Goal: Book appointment/travel/reservation

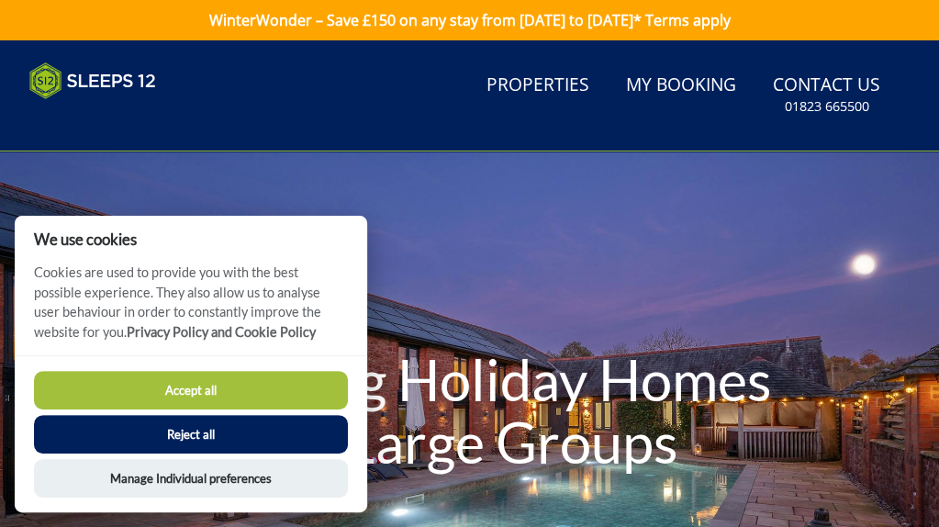
click at [312, 395] on button "Accept all" at bounding box center [191, 390] width 314 height 39
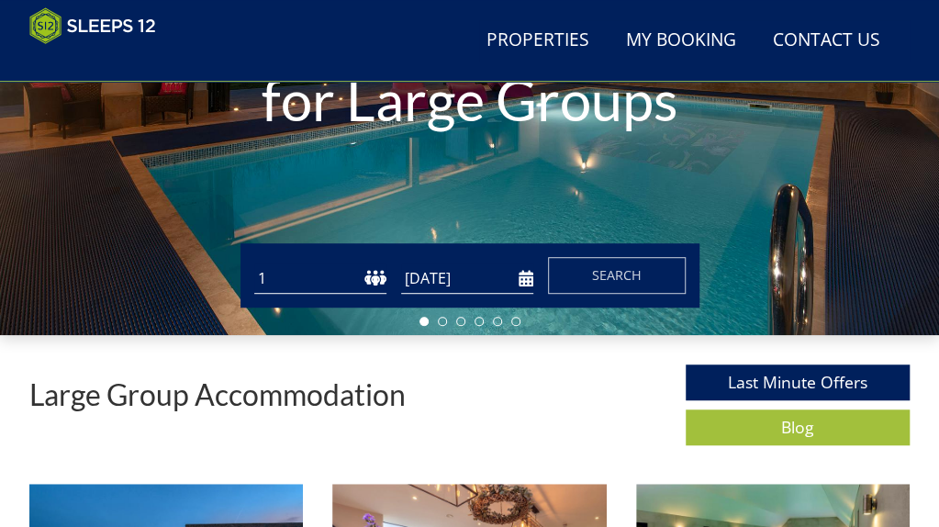
scroll to position [338, 0]
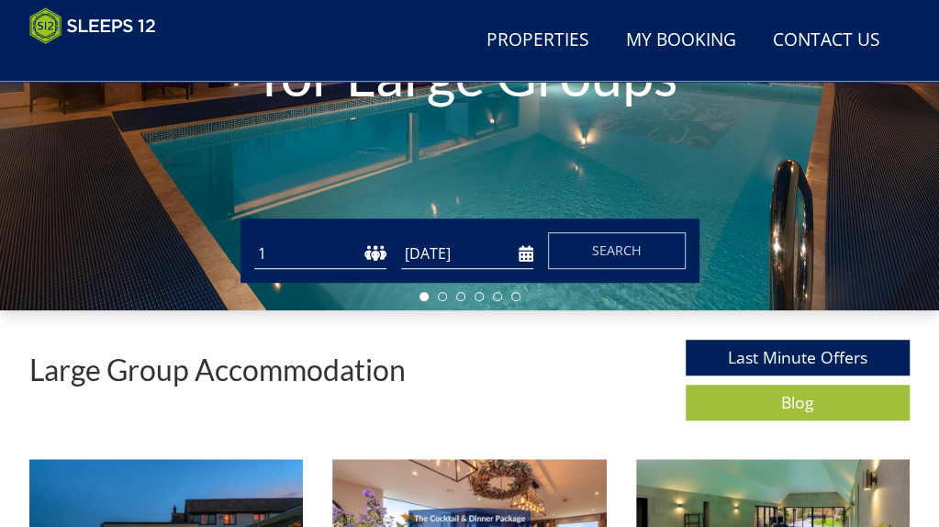
click at [267, 259] on select "1 2 3 4 5 6 7 8 9 10 11 12 13 14 15 16 17 18 19 20 21 22 23 24 25 26 27 28 29 3…" at bounding box center [320, 254] width 132 height 30
select select "12"
click at [254, 246] on select "1 2 3 4 5 6 7 8 9 10 11 12 13 14 15 16 17 18 19 20 21 22 23 24 25 26 27 28 29 3…" at bounding box center [320, 254] width 132 height 30
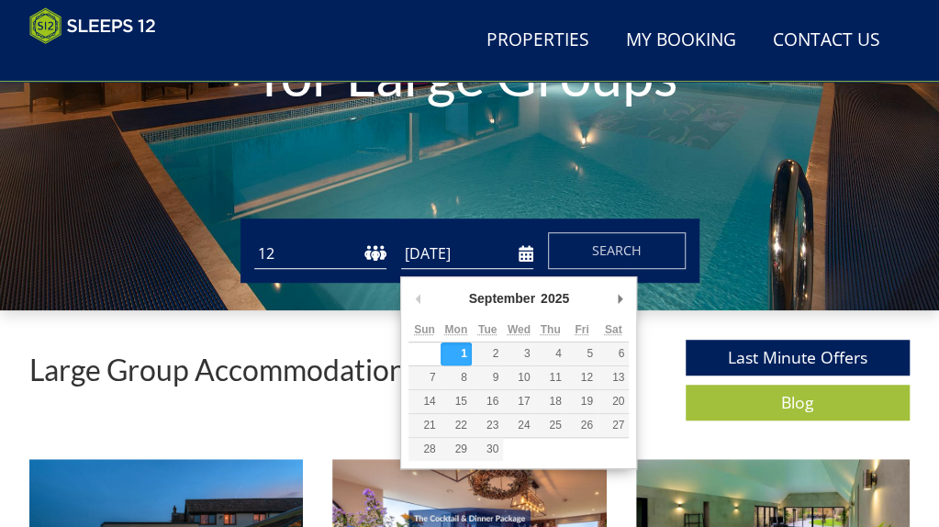
click at [525, 265] on input "[DATE]" at bounding box center [467, 254] width 132 height 30
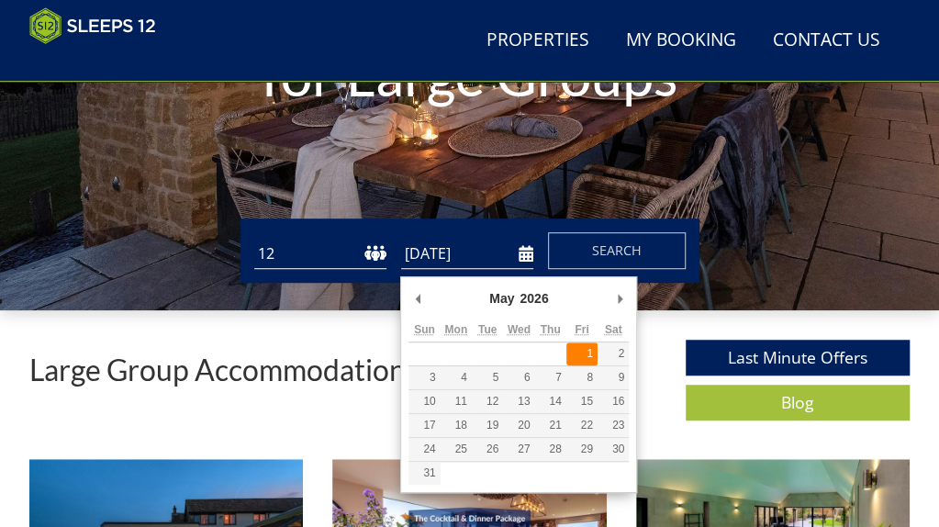
type input "[DATE]"
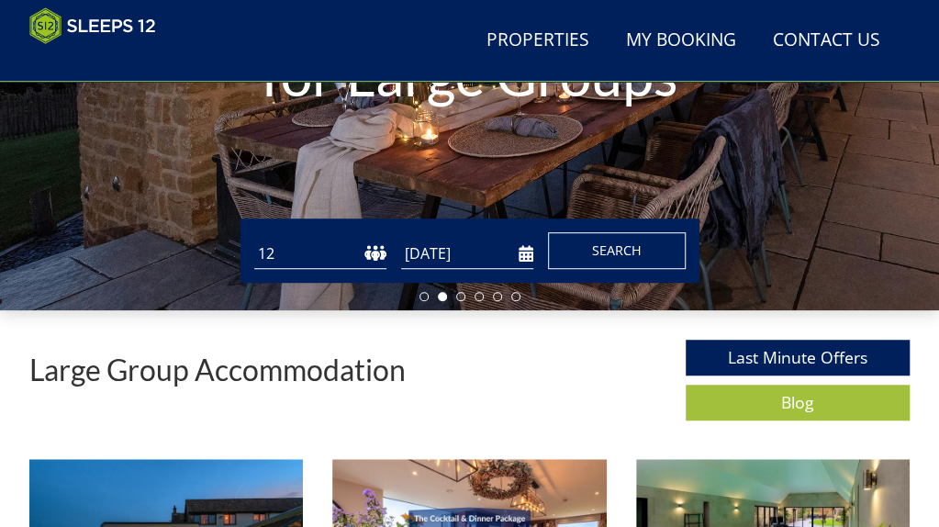
click at [631, 257] on span "Search" at bounding box center [617, 249] width 50 height 17
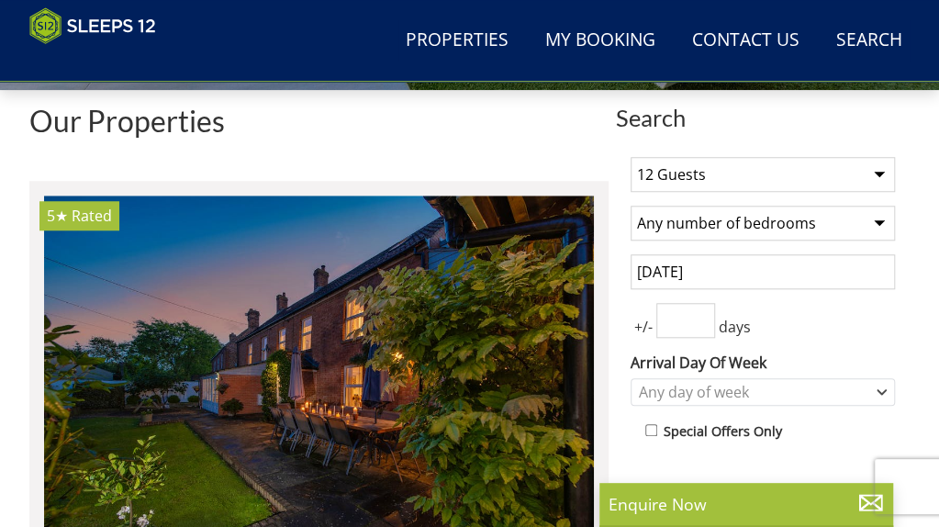
scroll to position [618, 0]
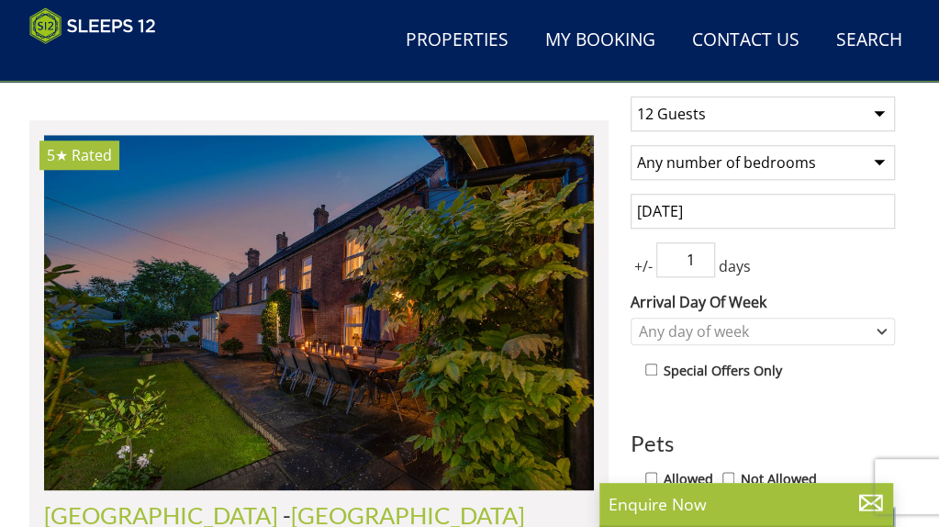
click at [698, 259] on input "1" at bounding box center [685, 259] width 59 height 35
click at [707, 255] on input "2" at bounding box center [685, 259] width 59 height 35
type input "3"
click at [707, 256] on input "3" at bounding box center [685, 259] width 59 height 35
click at [874, 337] on div "Any day of week" at bounding box center [762, 331] width 264 height 28
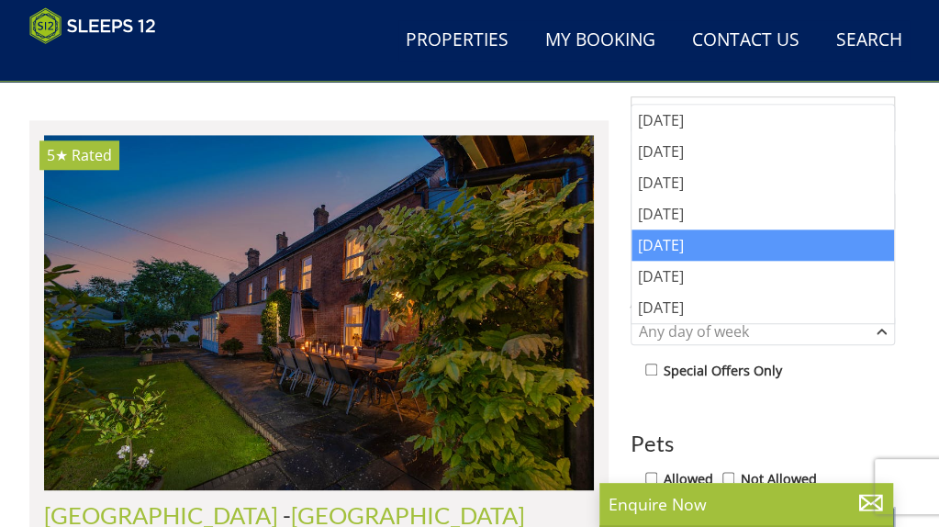
click at [718, 249] on div "[DATE]" at bounding box center [762, 244] width 262 height 31
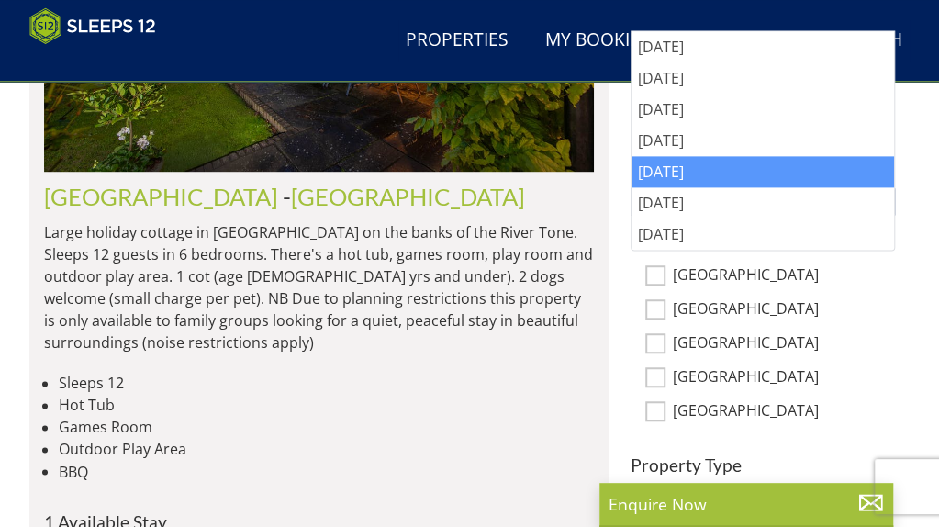
scroll to position [790, 0]
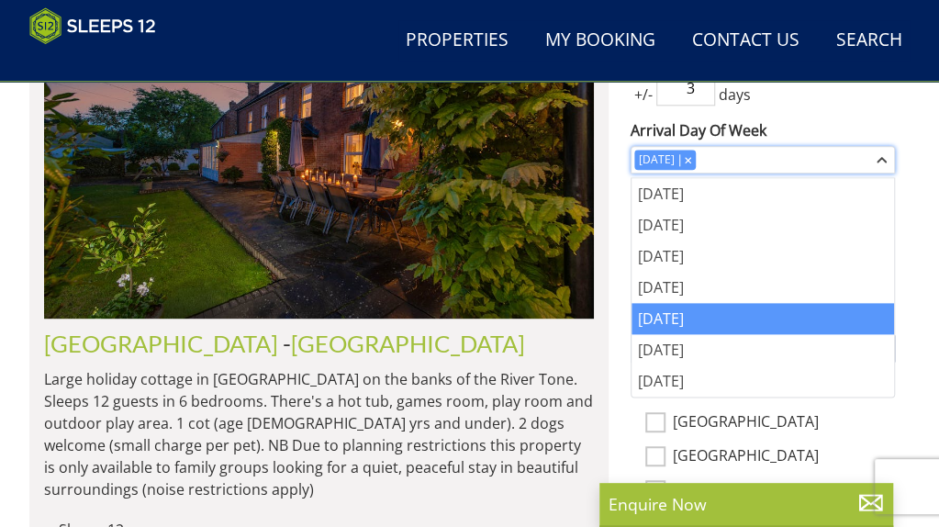
click at [728, 161] on div "[DATE]" at bounding box center [753, 160] width 238 height 20
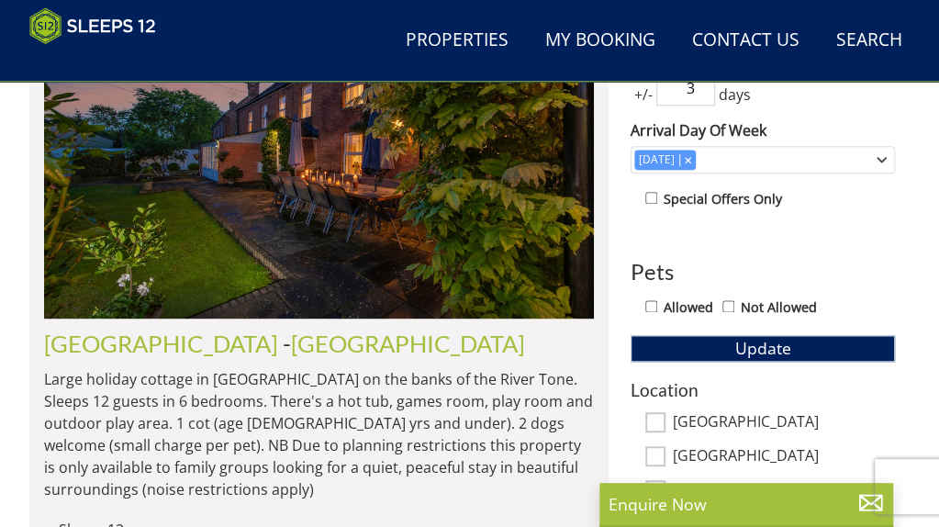
click at [650, 309] on input "Allowed" at bounding box center [651, 306] width 12 height 12
checkbox input "true"
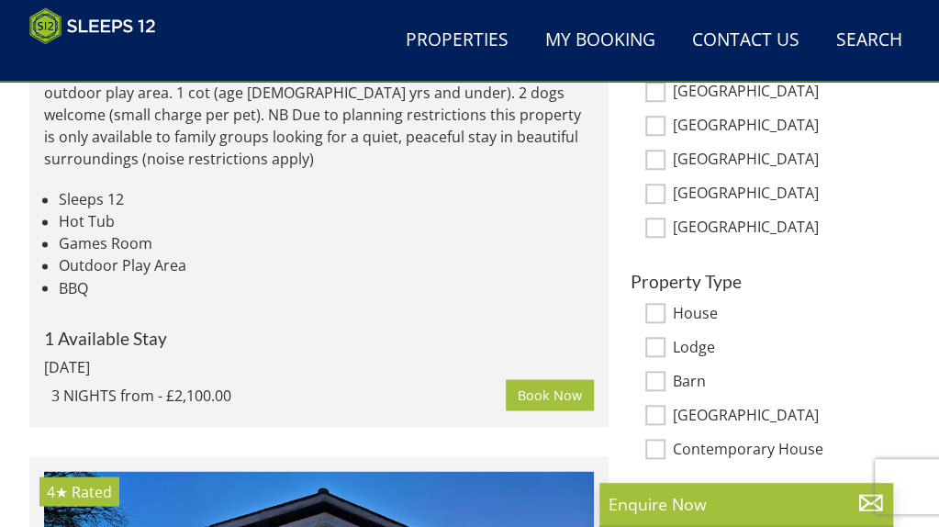
scroll to position [1059, 0]
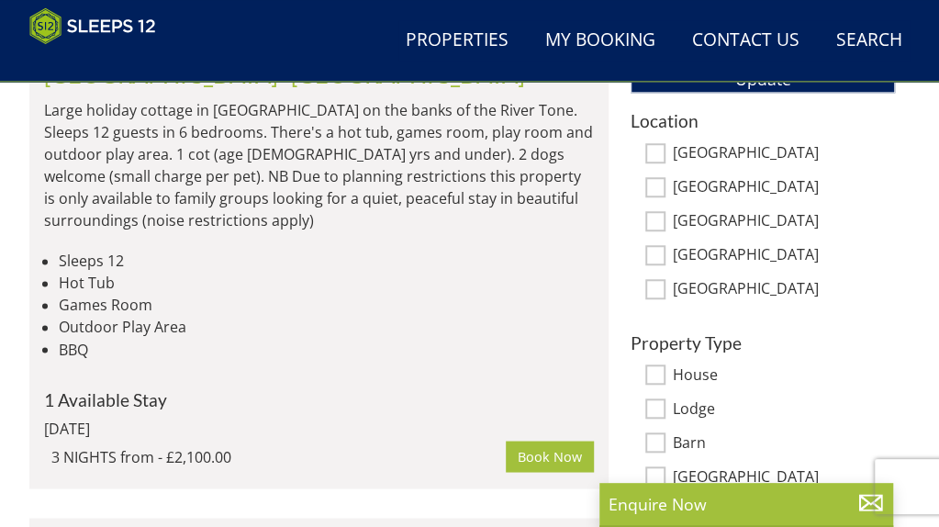
click at [656, 223] on input "[GEOGRAPHIC_DATA]" at bounding box center [655, 221] width 20 height 20
checkbox input "true"
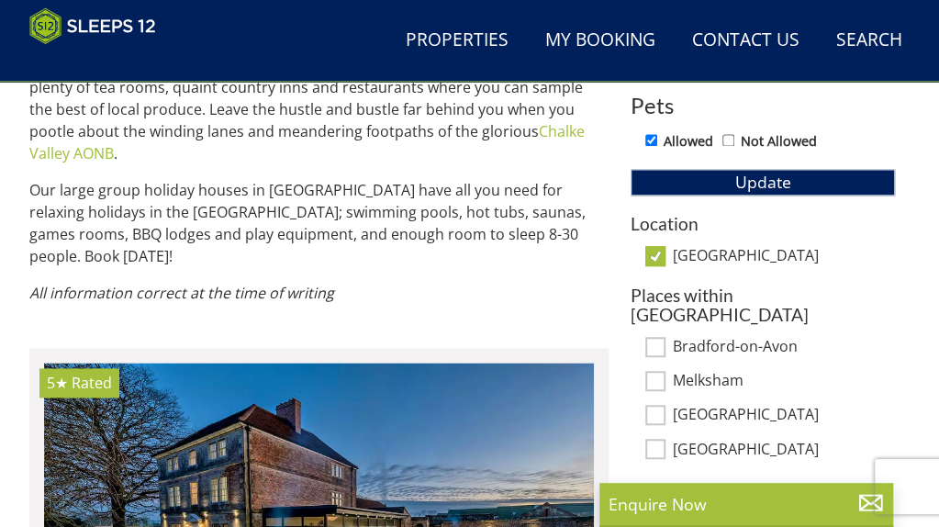
scroll to position [1128, 0]
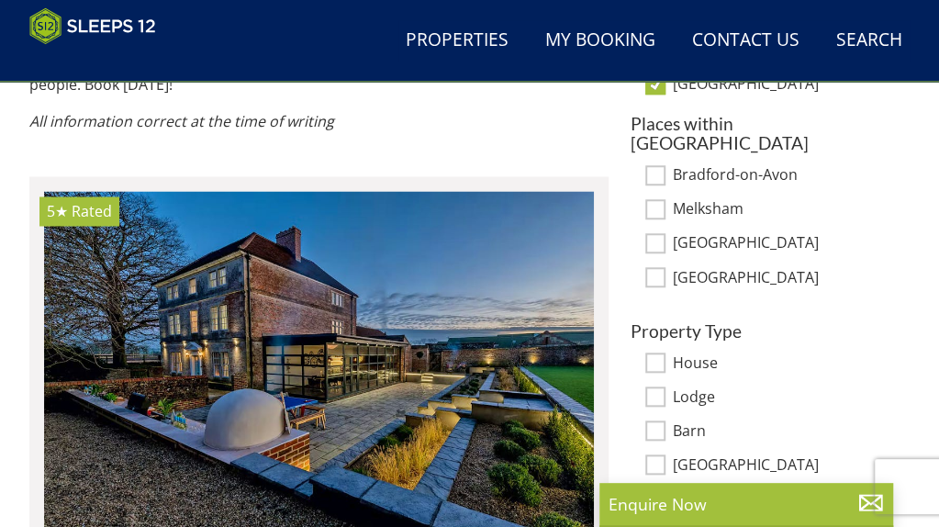
click at [655, 233] on input "[GEOGRAPHIC_DATA]" at bounding box center [655, 243] width 20 height 20
checkbox input "true"
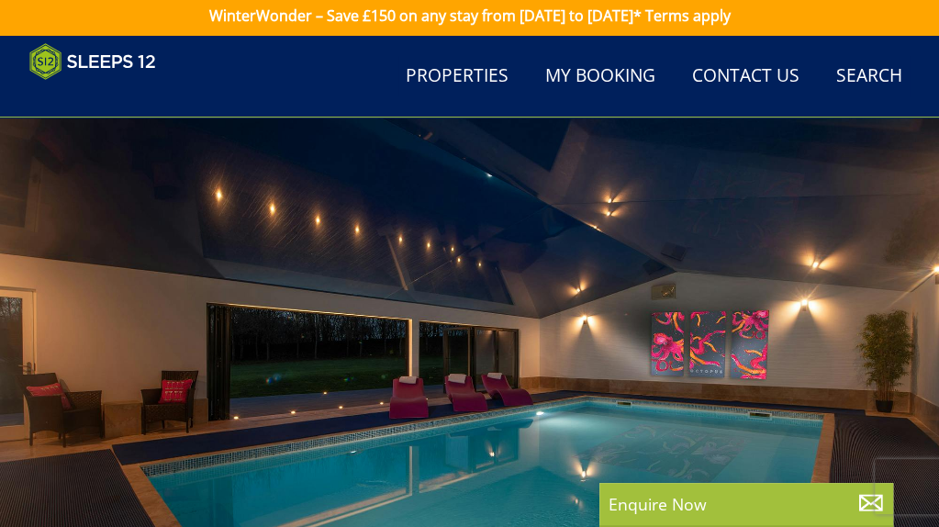
scroll to position [0, 0]
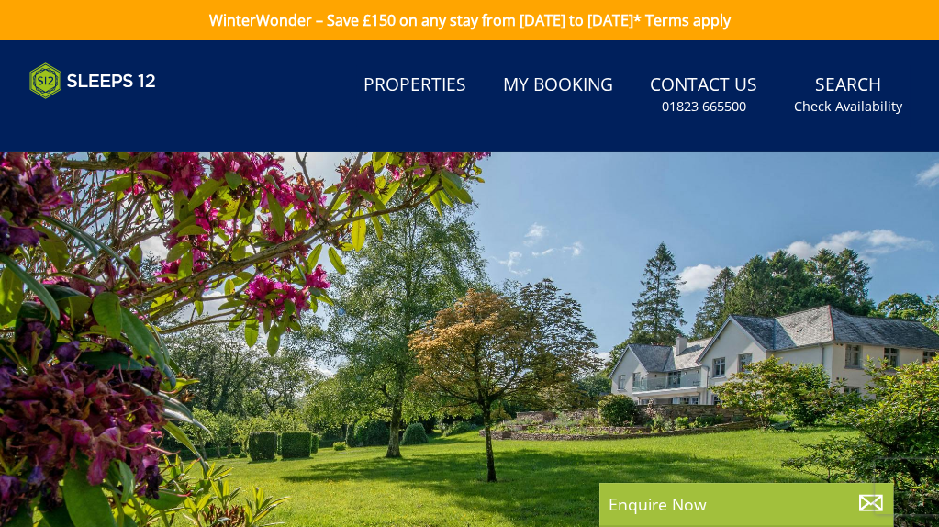
click at [893, 320] on div at bounding box center [469, 414] width 939 height 526
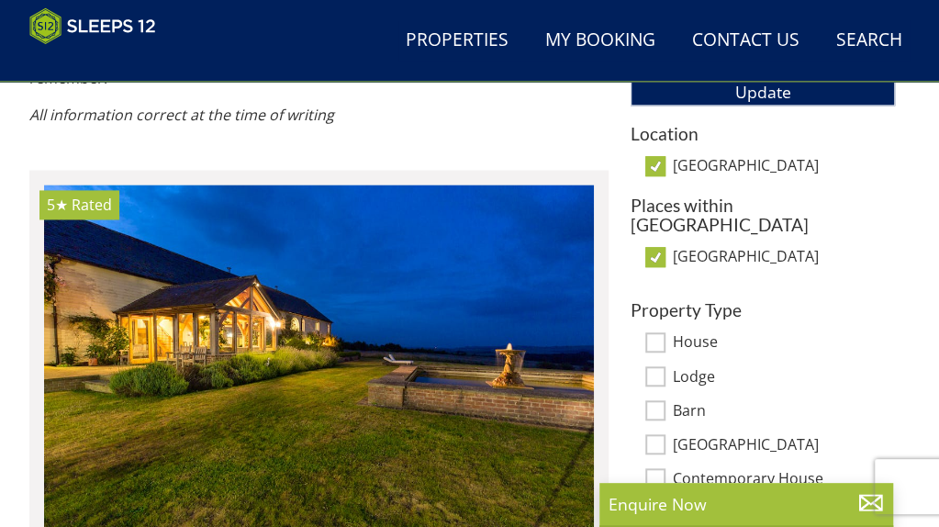
scroll to position [1022, 0]
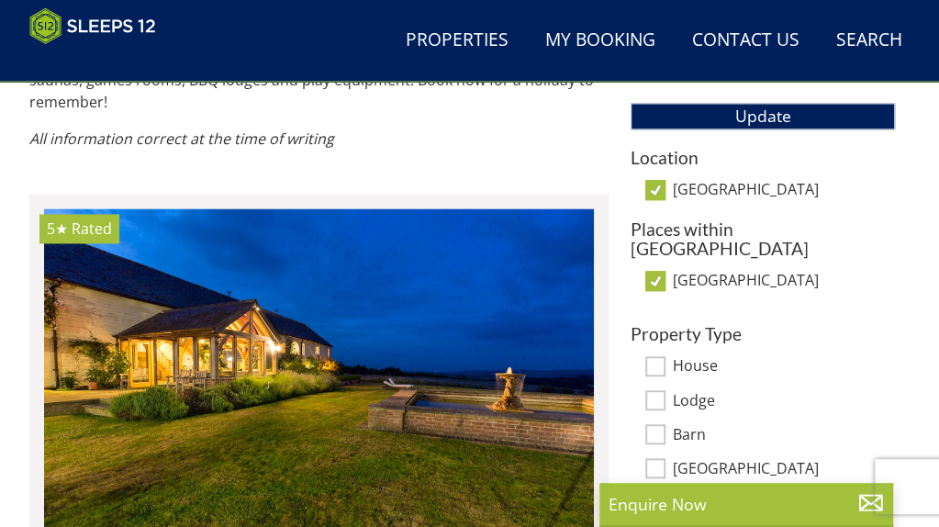
click at [661, 191] on input "[GEOGRAPHIC_DATA]" at bounding box center [655, 190] width 20 height 20
checkbox input "false"
click at [660, 271] on input "[GEOGRAPHIC_DATA]" at bounding box center [655, 281] width 20 height 20
checkbox input "false"
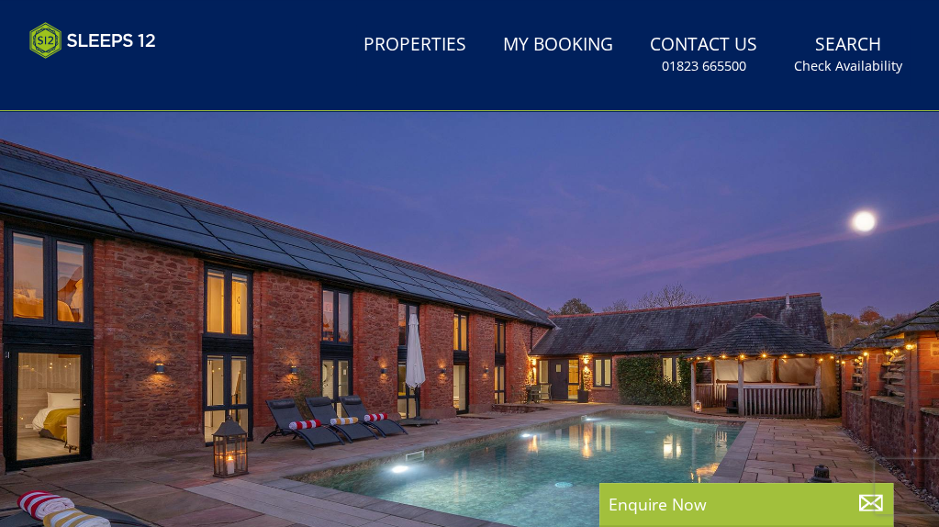
scroll to position [0, 0]
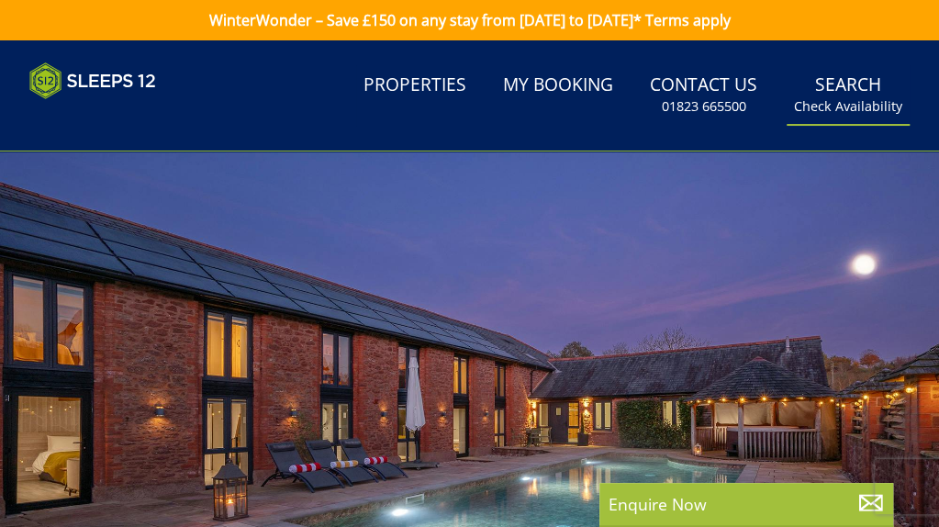
click at [835, 87] on link "Search Check Availability" at bounding box center [847, 95] width 123 height 60
